Goal: Information Seeking & Learning: Find specific fact

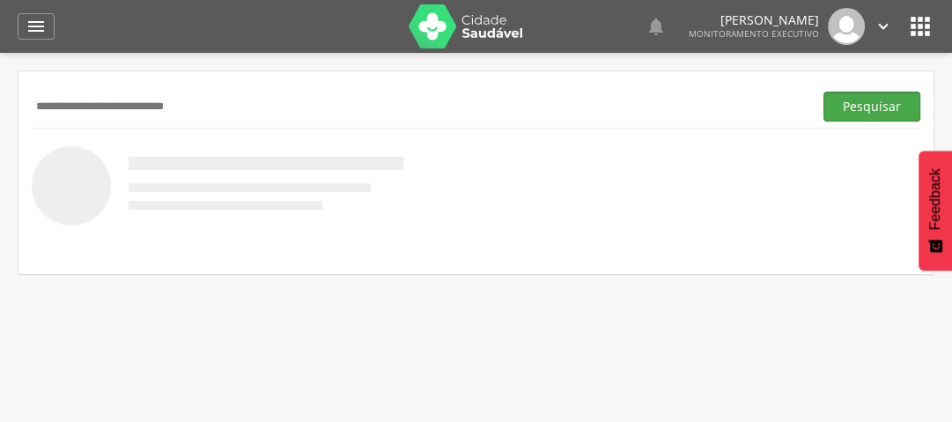
type input "**********"
click at [884, 102] on button "Pesquisar" at bounding box center [871, 107] width 97 height 30
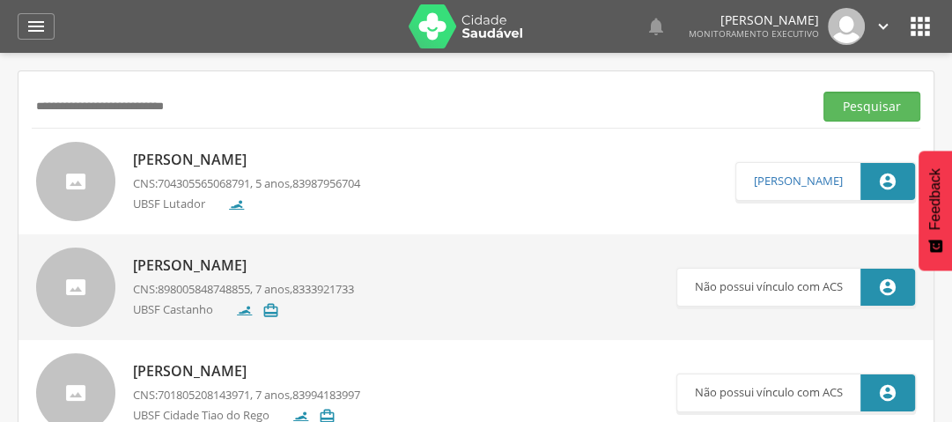
click at [261, 161] on p "[PERSON_NAME]" at bounding box center [246, 160] width 227 height 20
type input "**********"
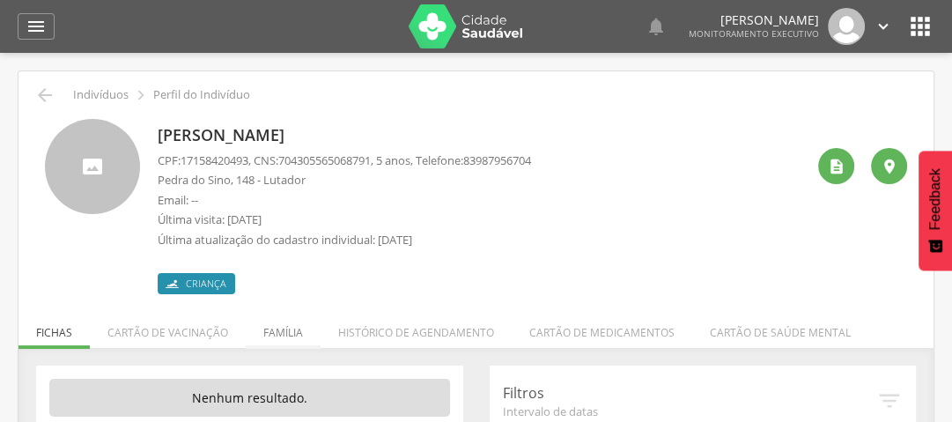
click at [276, 334] on li "Família" at bounding box center [283, 327] width 75 height 41
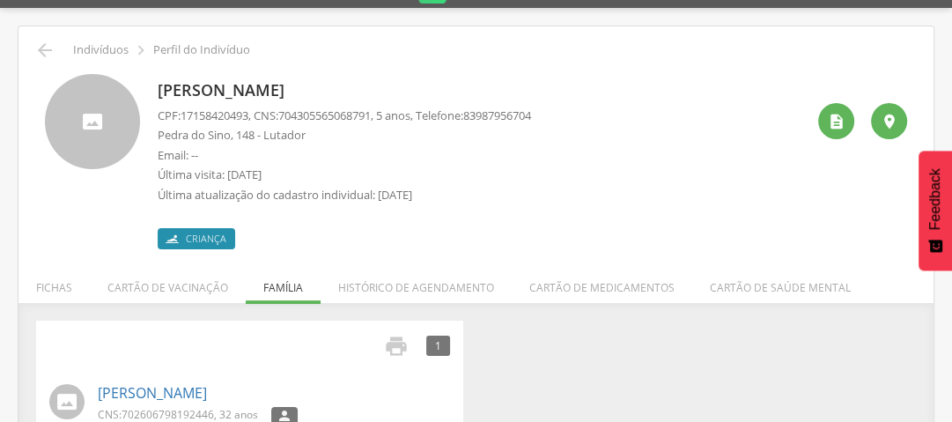
scroll to position [87, 0]
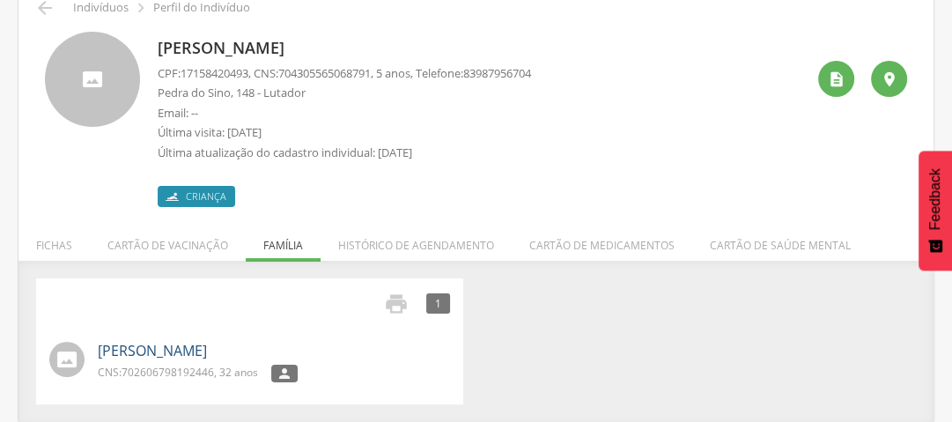
click at [207, 346] on link "[PERSON_NAME]" at bounding box center [152, 351] width 109 height 20
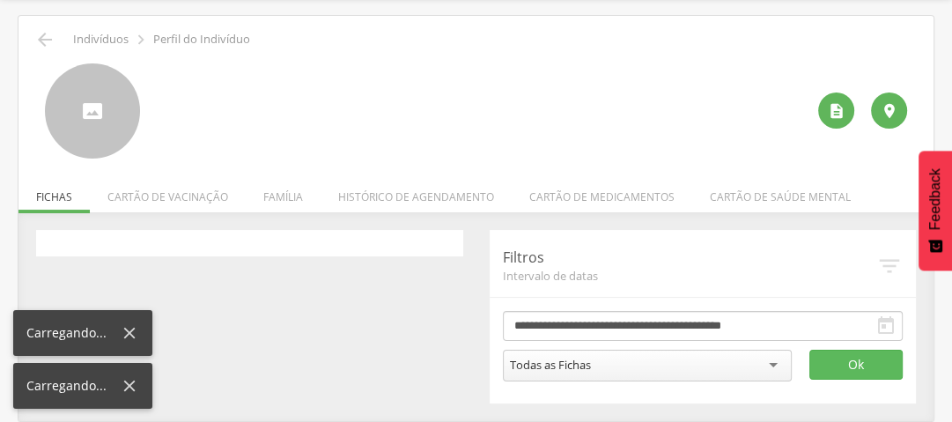
scroll to position [53, 0]
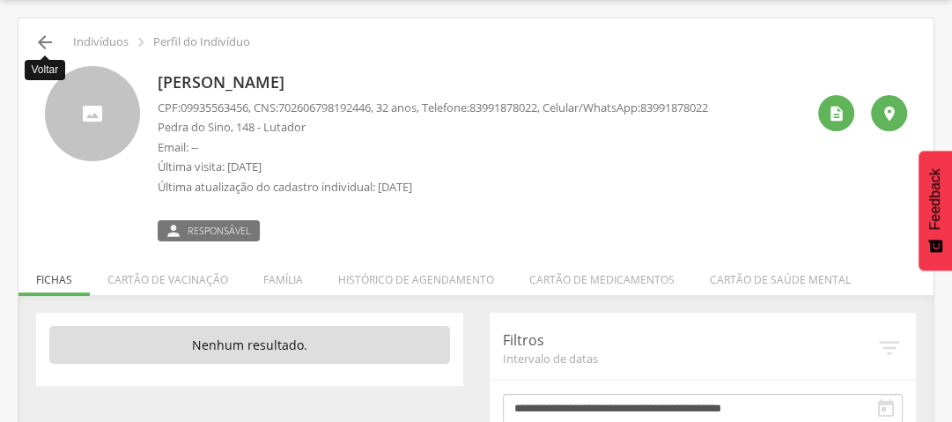
click at [40, 43] on icon "" at bounding box center [44, 42] width 21 height 21
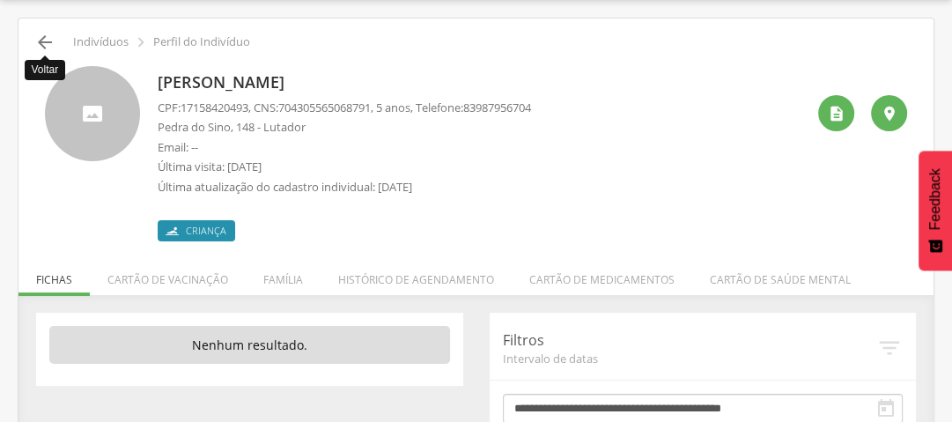
click at [40, 43] on icon "" at bounding box center [44, 42] width 21 height 21
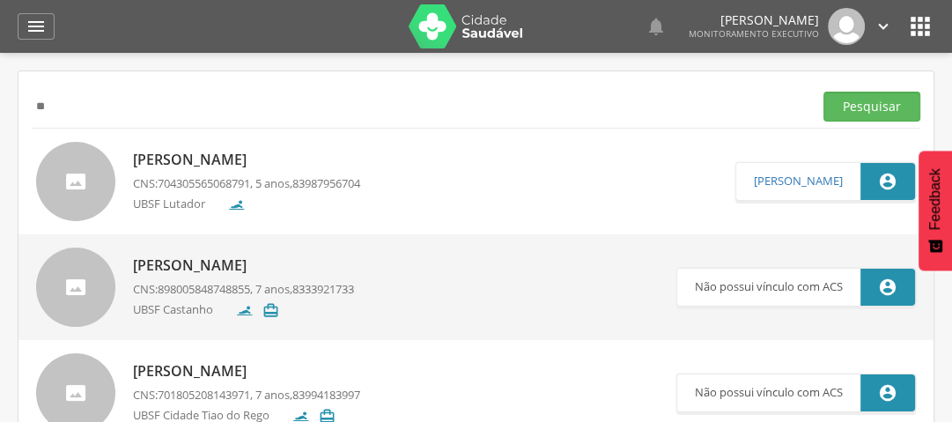
type input "*"
click at [851, 100] on button "Pesquisar" at bounding box center [871, 107] width 97 height 30
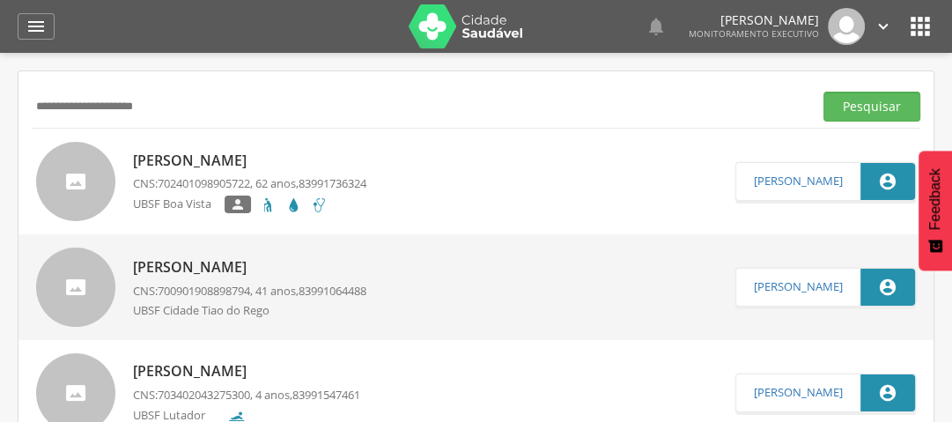
click at [60, 105] on input "**********" at bounding box center [419, 107] width 774 height 30
click at [857, 103] on button "Pesquisar" at bounding box center [871, 107] width 97 height 30
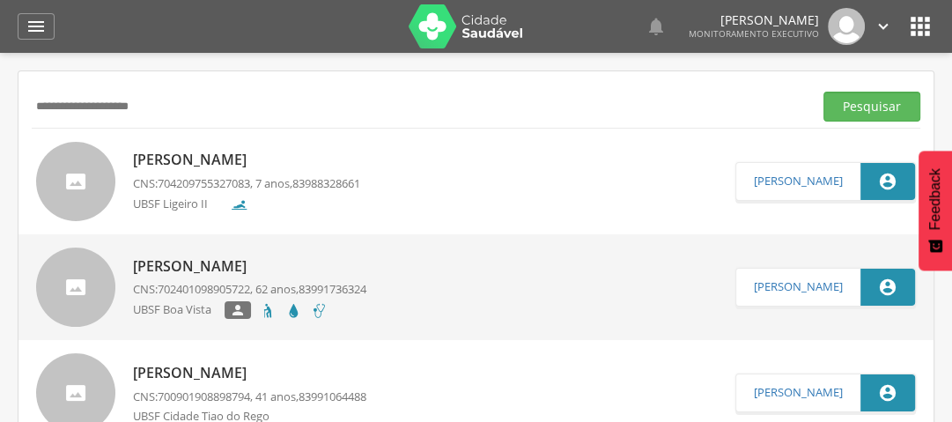
click at [240, 158] on p "[PERSON_NAME]" at bounding box center [246, 160] width 227 height 20
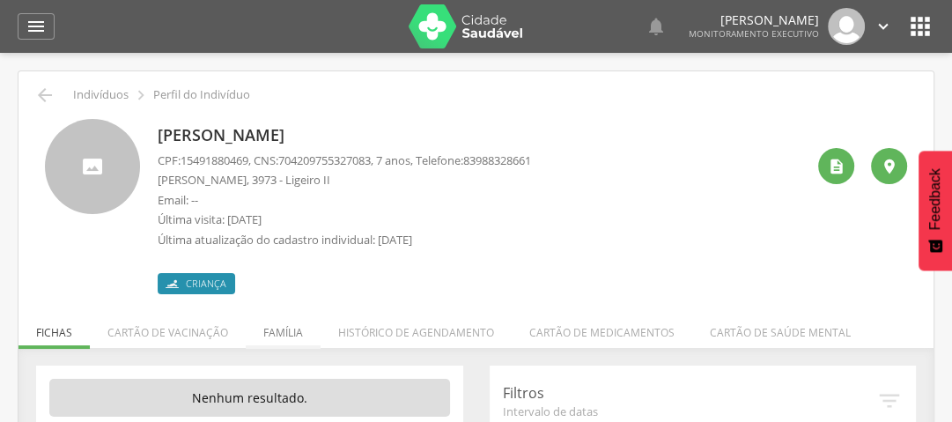
click at [278, 336] on li "Família" at bounding box center [283, 327] width 75 height 41
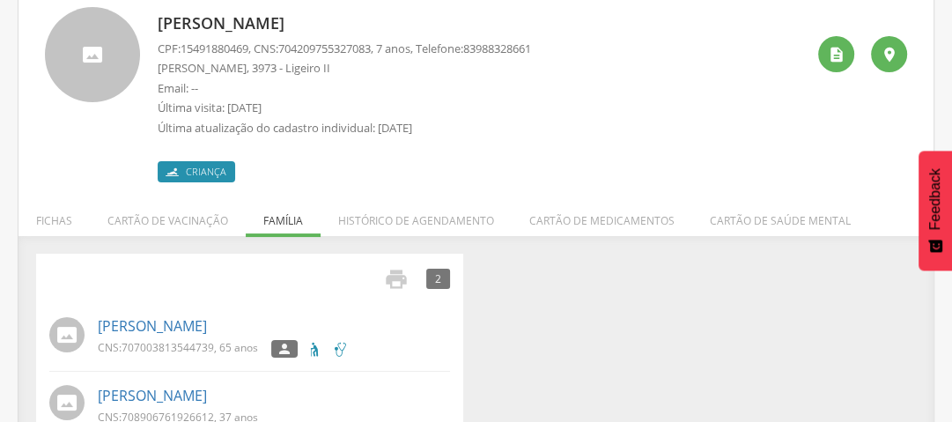
scroll to position [153, 0]
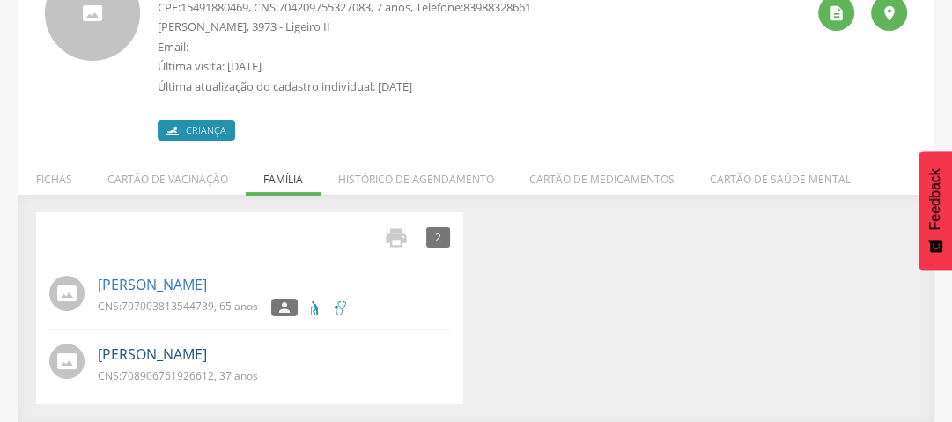
click at [160, 355] on link "[PERSON_NAME]" at bounding box center [152, 354] width 109 height 20
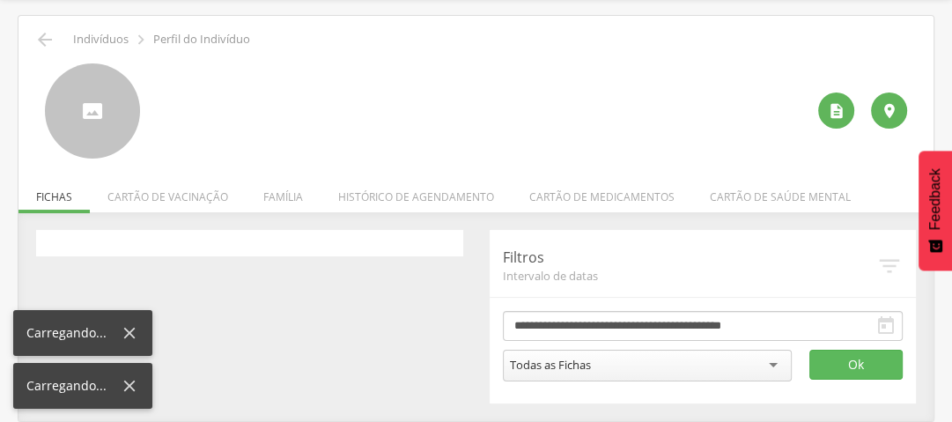
scroll to position [53, 0]
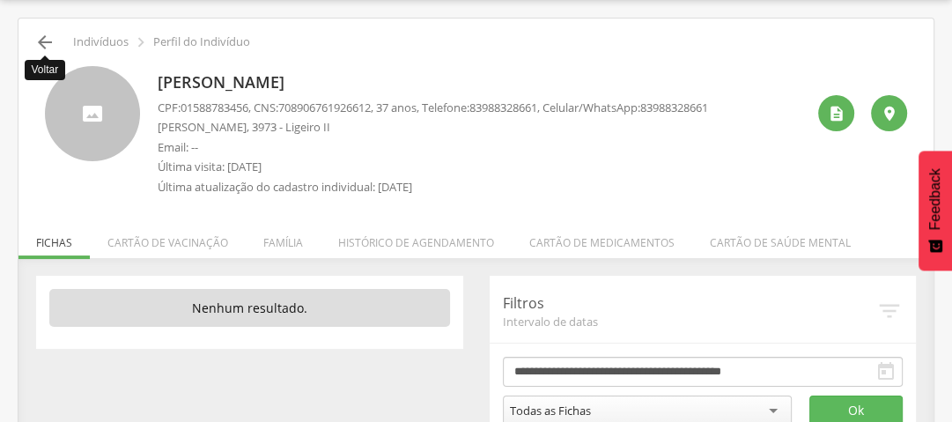
click at [44, 39] on icon "" at bounding box center [44, 42] width 21 height 21
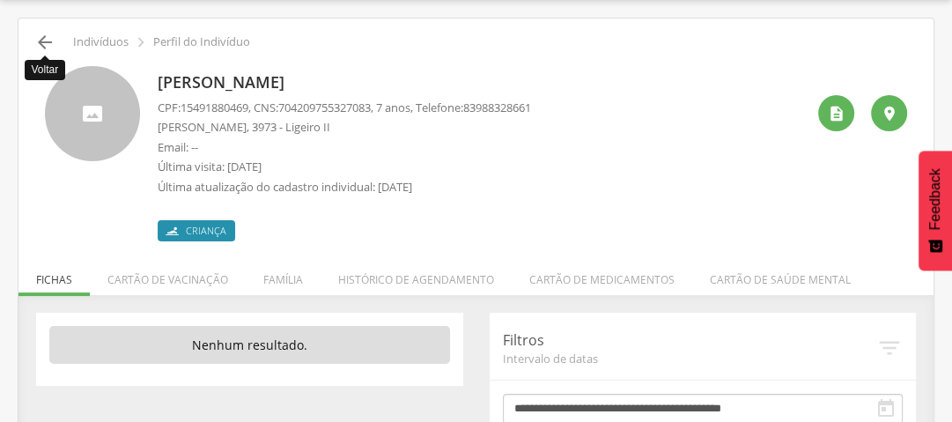
click at [36, 41] on icon "" at bounding box center [44, 42] width 21 height 21
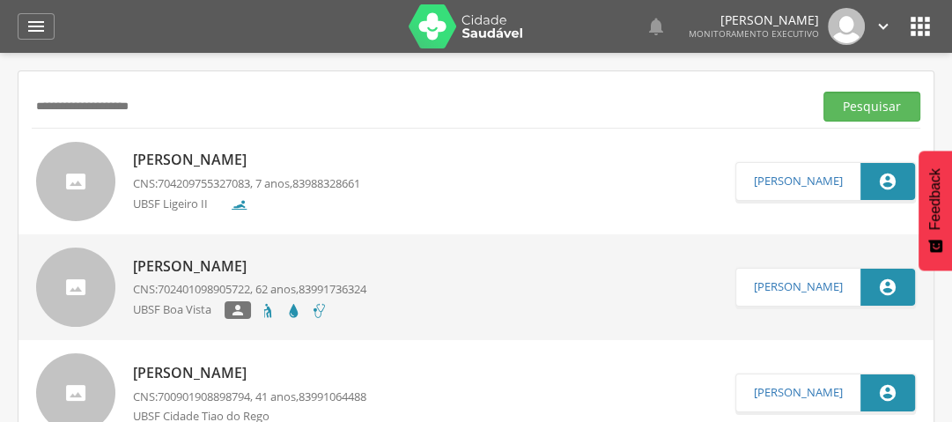
click at [155, 113] on input "**********" at bounding box center [419, 107] width 774 height 30
click at [158, 112] on input "**********" at bounding box center [419, 107] width 774 height 30
type input "*"
type input "**********"
click at [866, 102] on button "Pesquisar" at bounding box center [871, 107] width 97 height 30
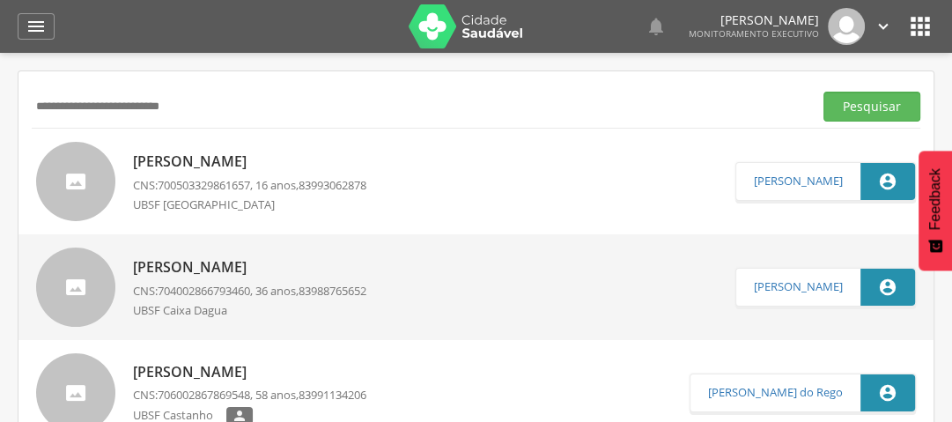
click at [313, 160] on p "[PERSON_NAME]" at bounding box center [249, 161] width 233 height 20
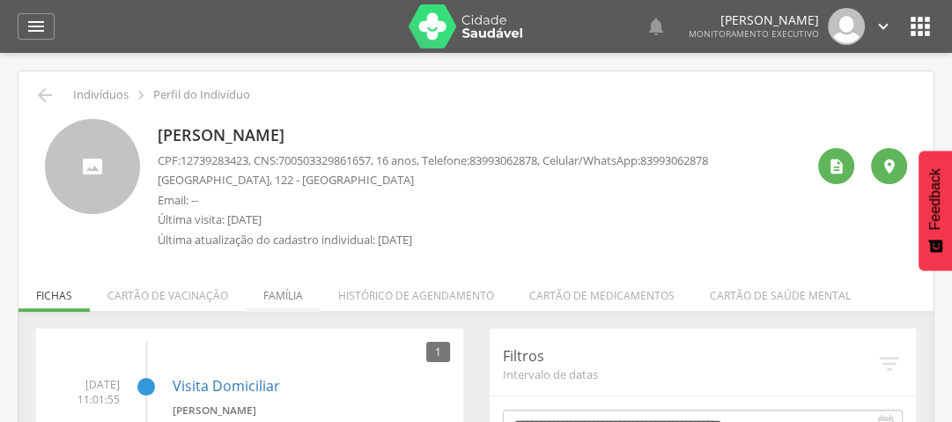
click at [285, 291] on li "Família" at bounding box center [283, 290] width 75 height 41
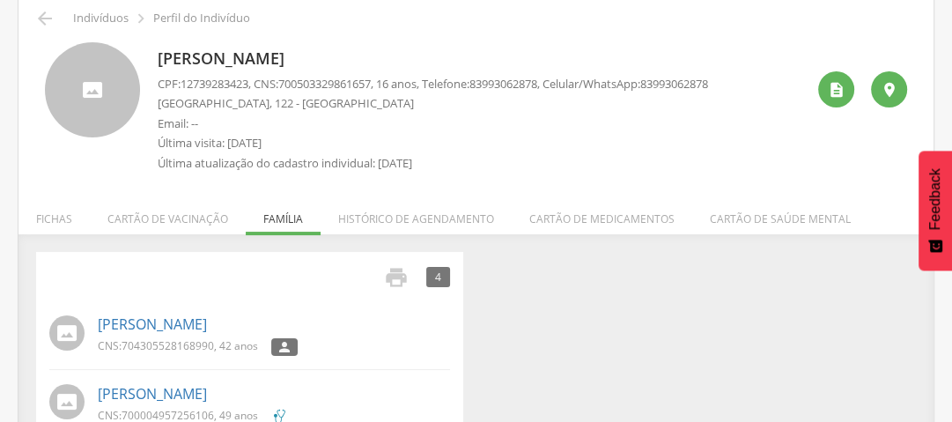
scroll to position [211, 0]
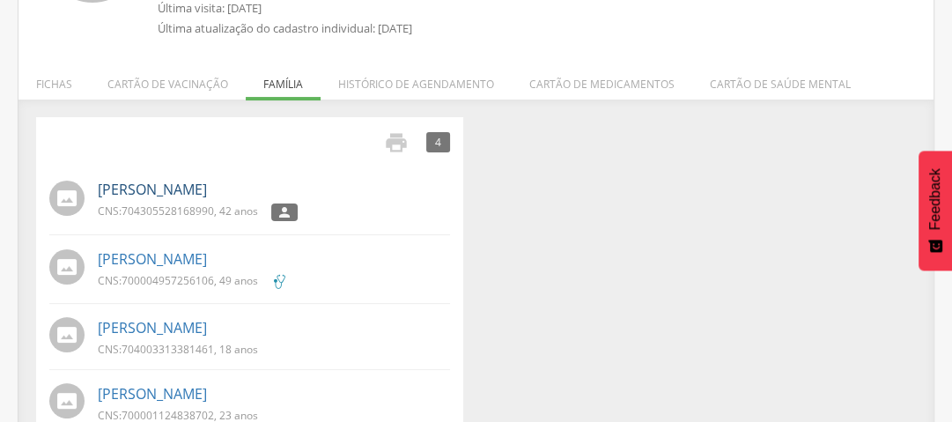
click at [143, 194] on link "[PERSON_NAME]" at bounding box center [152, 190] width 109 height 20
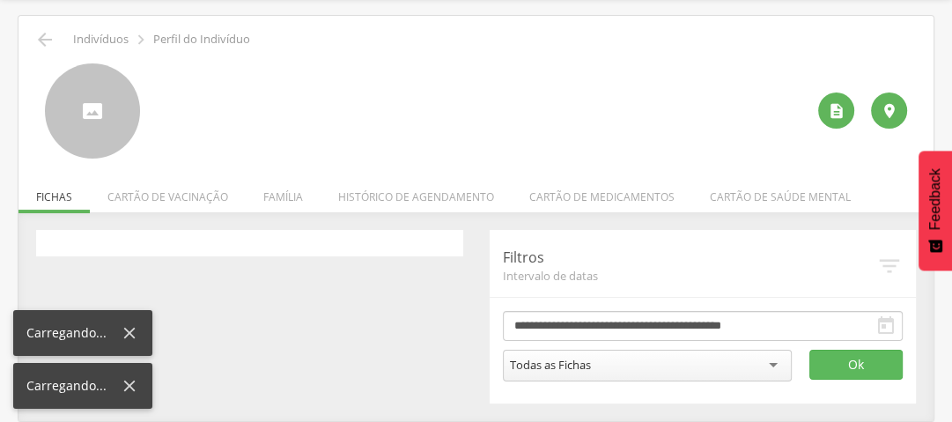
scroll to position [53, 0]
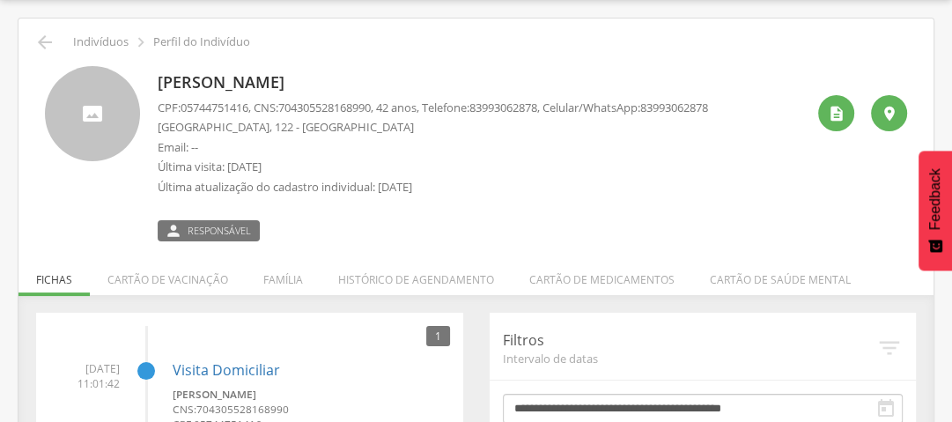
click at [129, 196] on div "[PERSON_NAME] CPF: 05744751416 , CNS: [PHONE_NUMBER] , 42 anos, Telefone: [PHON…" at bounding box center [476, 153] width 862 height 175
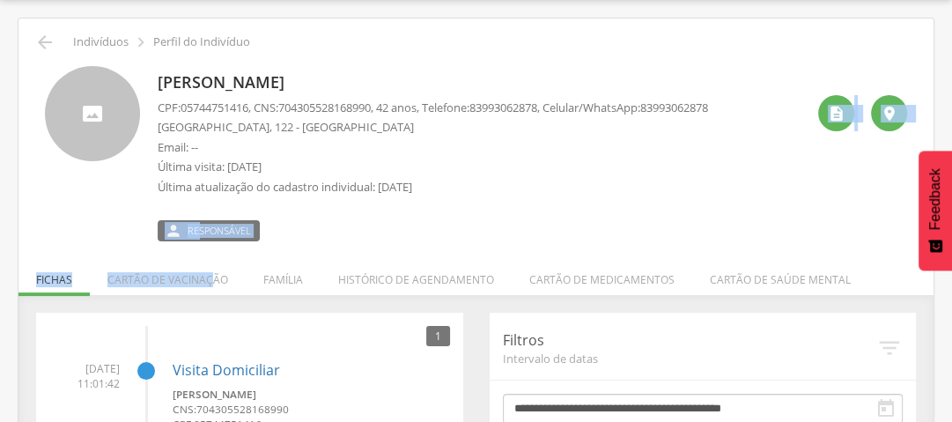
click at [213, 252] on div " Indivíduos  Perfil do Indivíduo Edvania da Silva CPF: 05744751416 , CNS: [PH…" at bounding box center [475, 289] width 915 height 543
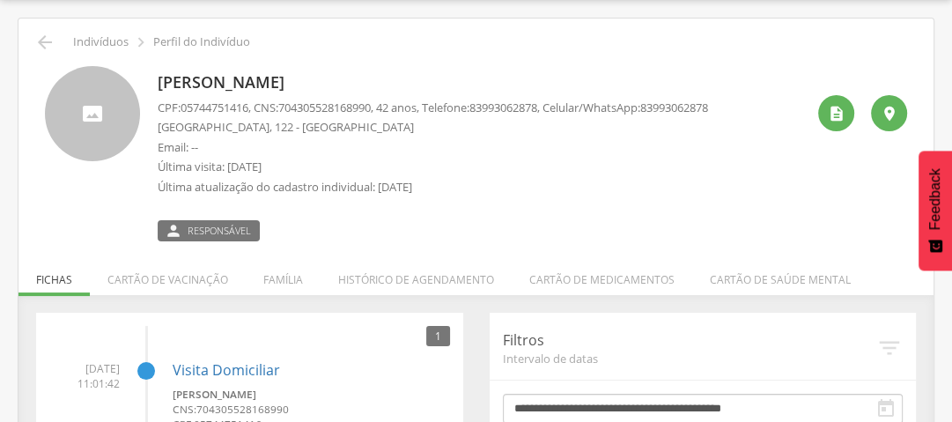
click at [387, 191] on p "Última atualização do cadastro individual: [DATE]" at bounding box center [433, 187] width 550 height 17
